Goal: Task Accomplishment & Management: Manage account settings

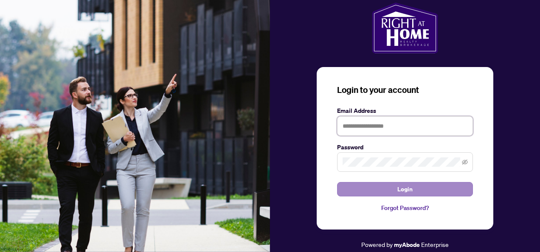
type input "**********"
click at [383, 195] on button "Login" at bounding box center [405, 189] width 136 height 14
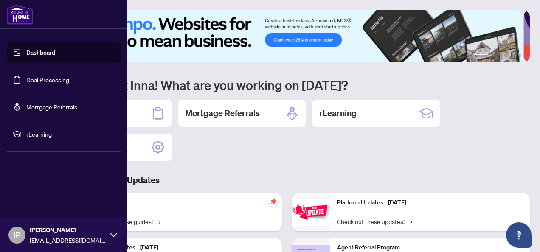
click at [55, 54] on link "Dashboard" at bounding box center [40, 53] width 29 height 8
click at [44, 56] on link "Dashboard" at bounding box center [40, 53] width 29 height 8
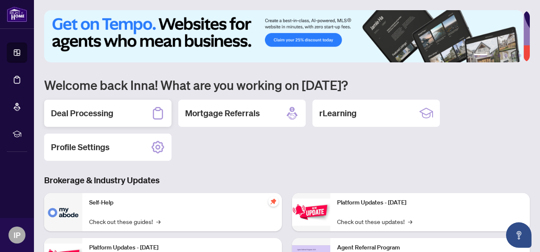
click at [56, 110] on h2 "Deal Processing" at bounding box center [82, 113] width 62 height 12
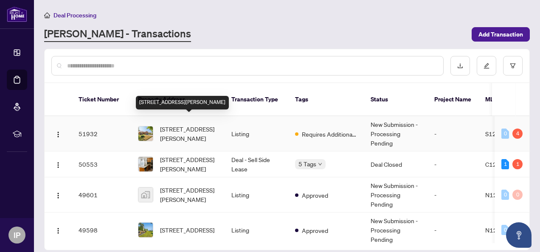
click at [175, 129] on span "[STREET_ADDRESS][PERSON_NAME]" at bounding box center [189, 133] width 58 height 19
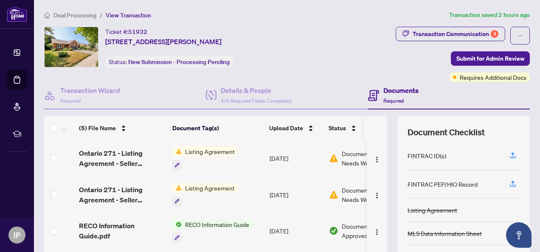
scroll to position [102, 0]
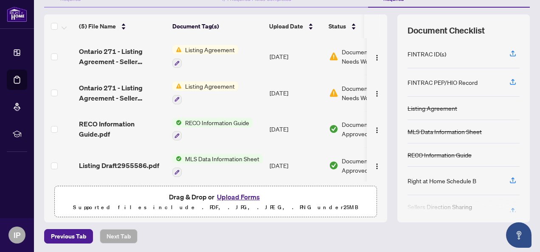
click at [238, 196] on button "Upload Forms" at bounding box center [238, 197] width 48 height 11
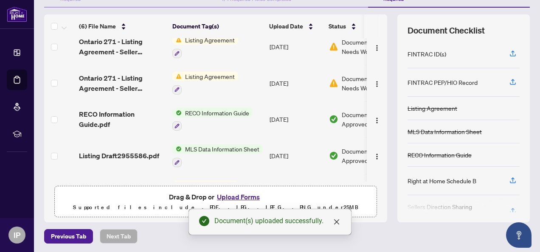
scroll to position [74, 0]
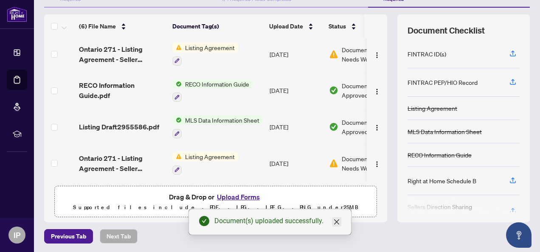
click at [336, 221] on icon "close" at bounding box center [336, 222] width 5 height 5
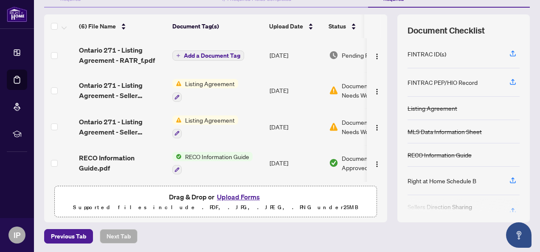
scroll to position [59, 0]
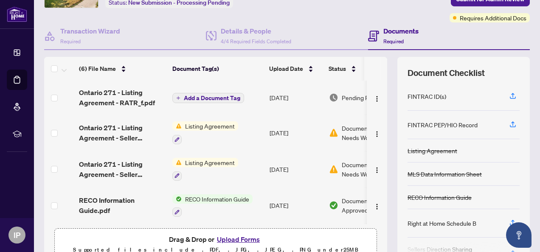
click at [187, 97] on span "Add a Document Tag" at bounding box center [212, 98] width 56 height 6
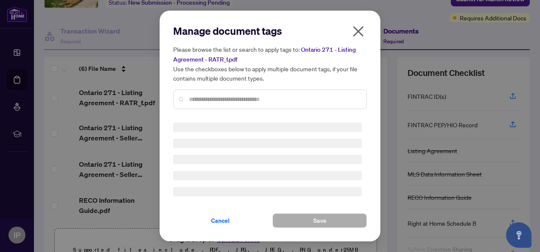
click at [210, 101] on div "Manage document tags Please browse the list or search to apply tags to: Ontario…" at bounding box center [270, 70] width 194 height 92
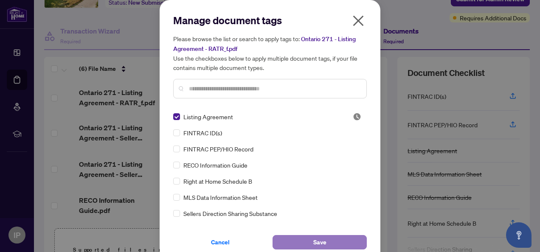
click at [324, 238] on button "Save" at bounding box center [320, 242] width 94 height 14
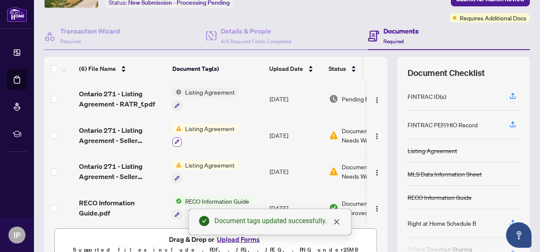
click at [177, 142] on icon "button" at bounding box center [177, 141] width 5 height 5
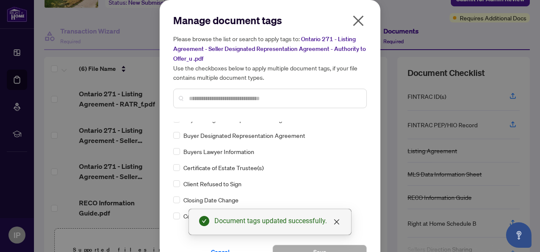
scroll to position [340, 0]
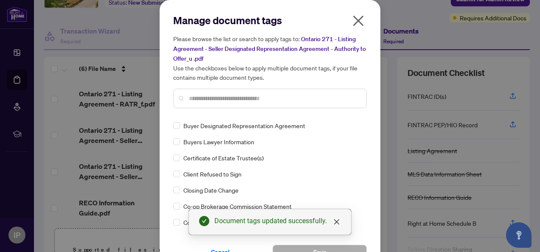
click at [358, 18] on icon "close" at bounding box center [358, 21] width 11 height 11
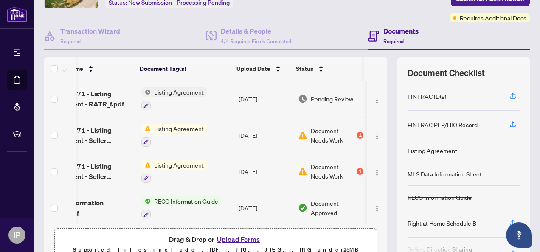
scroll to position [0, 40]
click at [374, 135] on img "button" at bounding box center [377, 136] width 7 height 7
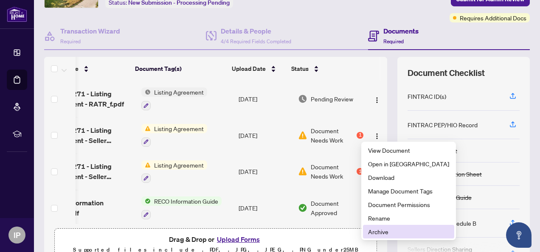
click at [379, 233] on span "Archive" at bounding box center [408, 231] width 81 height 9
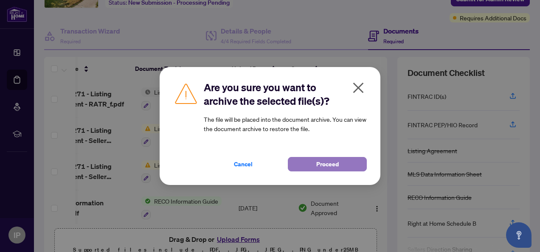
click at [330, 163] on span "Proceed" at bounding box center [327, 165] width 23 height 14
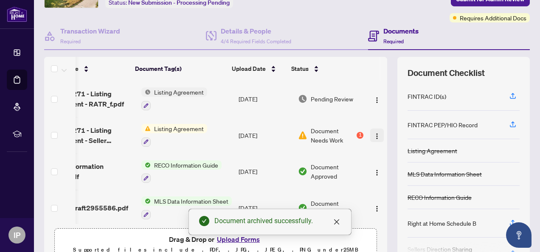
click at [374, 136] on img "button" at bounding box center [377, 136] width 7 height 7
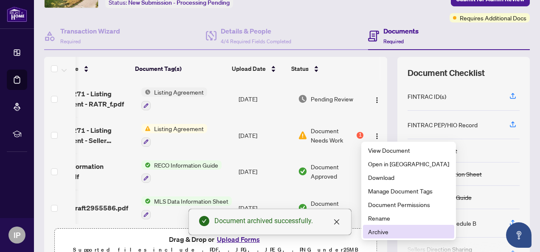
click at [380, 233] on span "Archive" at bounding box center [408, 231] width 81 height 9
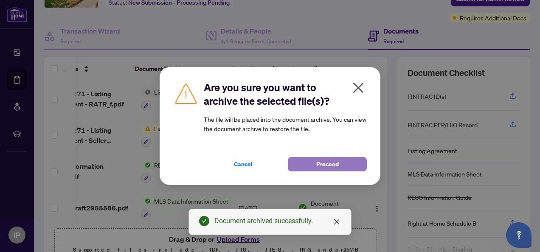
click at [334, 164] on span "Proceed" at bounding box center [327, 165] width 23 height 14
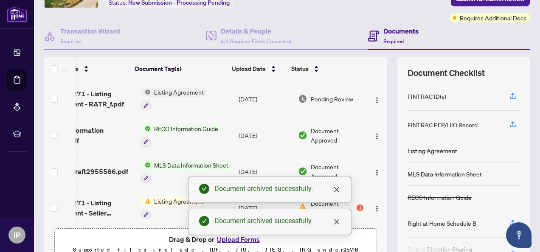
click at [172, 95] on span "Listing Agreement" at bounding box center [179, 91] width 56 height 9
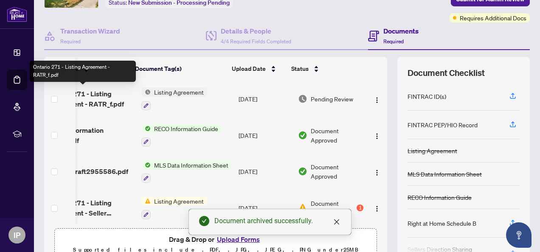
click at [93, 95] on span "Ontario 271 - Listing Agreement - RATR_f.pdf" at bounding box center [91, 99] width 87 height 20
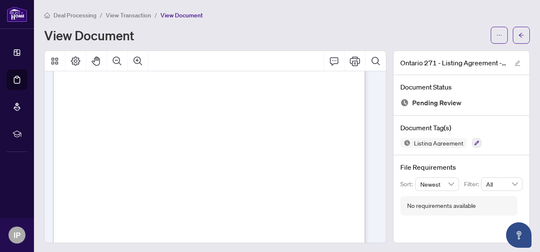
scroll to position [1700, 0]
click at [519, 32] on icon "arrow-left" at bounding box center [522, 35] width 6 height 6
